Goal: Task Accomplishment & Management: Complete application form

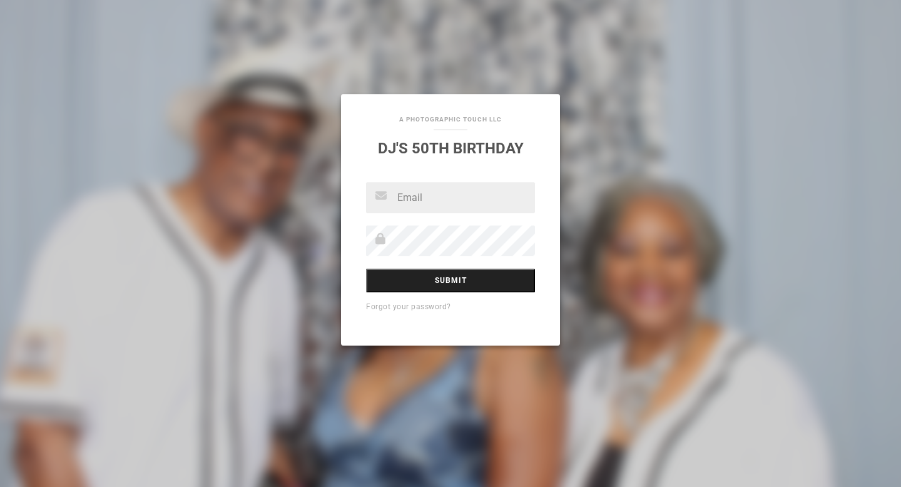
type input "[EMAIL_ADDRESS][DOMAIN_NAME]"
click at [436, 287] on input "Submit" at bounding box center [450, 280] width 169 height 24
click at [444, 283] on input "Submit" at bounding box center [450, 280] width 169 height 24
